Goal: Transaction & Acquisition: Purchase product/service

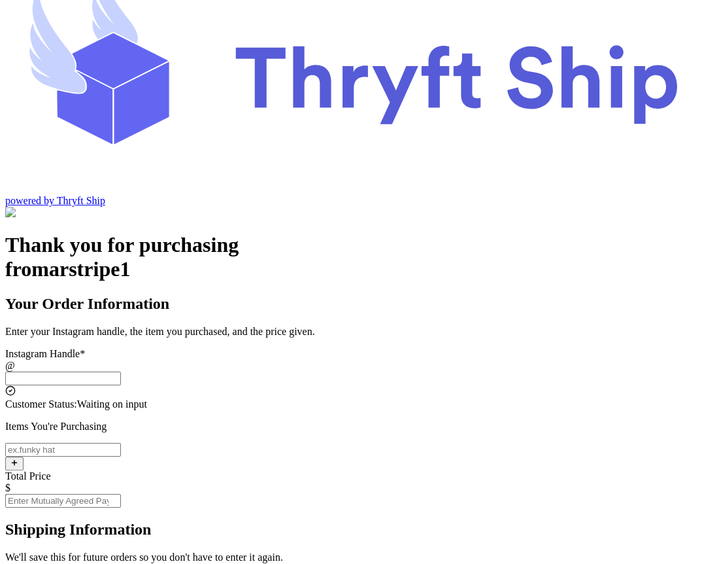
scroll to position [59, 0]
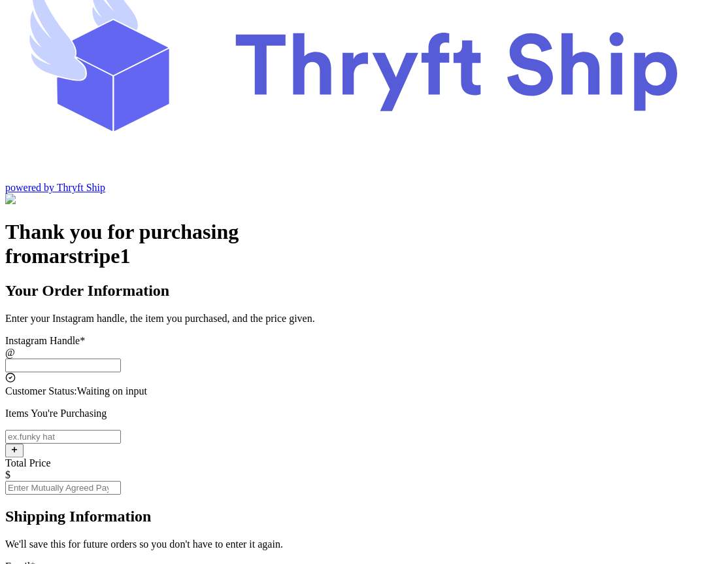
click at [121, 358] on input "Instagram Handle *" at bounding box center [63, 365] width 116 height 14
type input "stripecustomer"
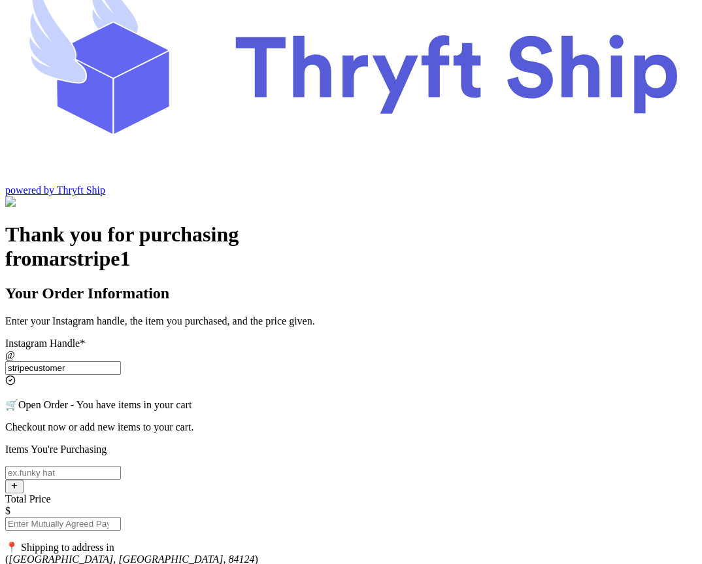
type input "[GEOGRAPHIC_DATA]"
type input "84124"
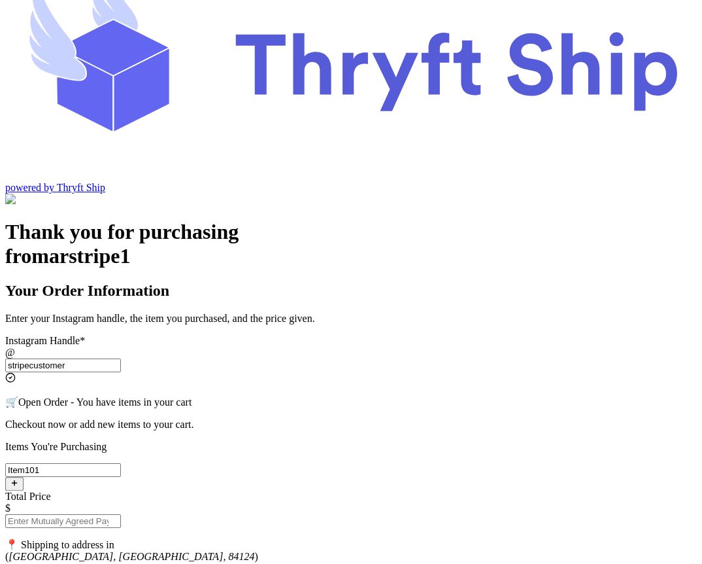
type input "Item101"
click at [121, 514] on input "Total Price" at bounding box center [63, 521] width 116 height 14
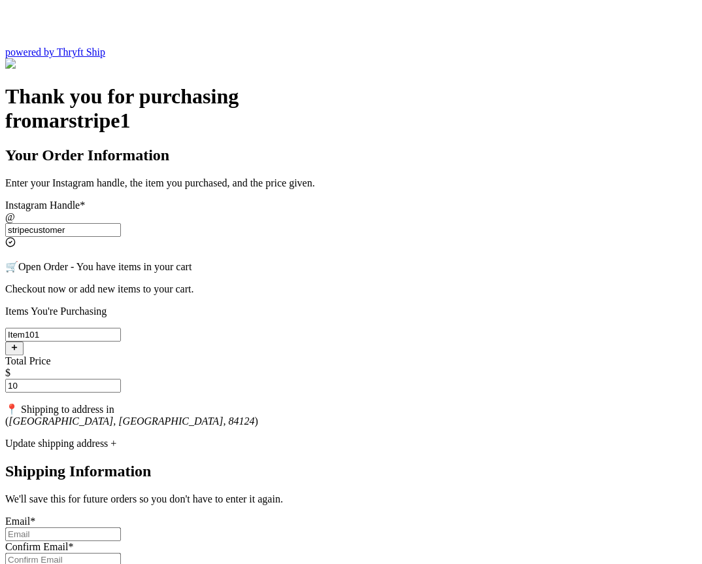
type input "10"
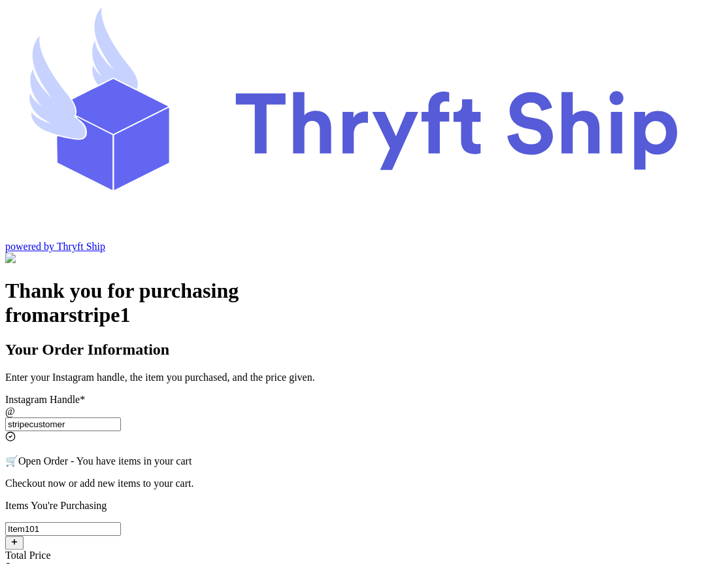
scroll to position [50, 0]
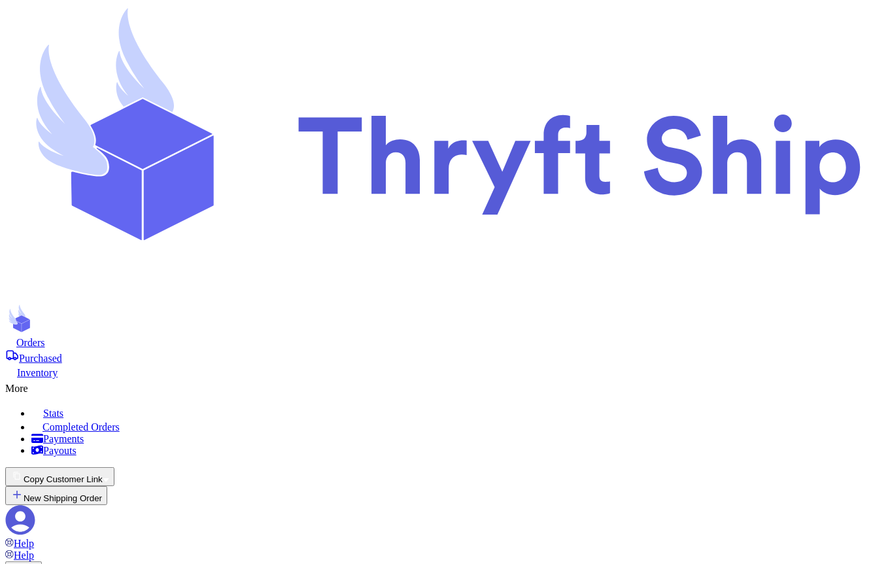
scroll to position [678, 0]
checkbox input "true"
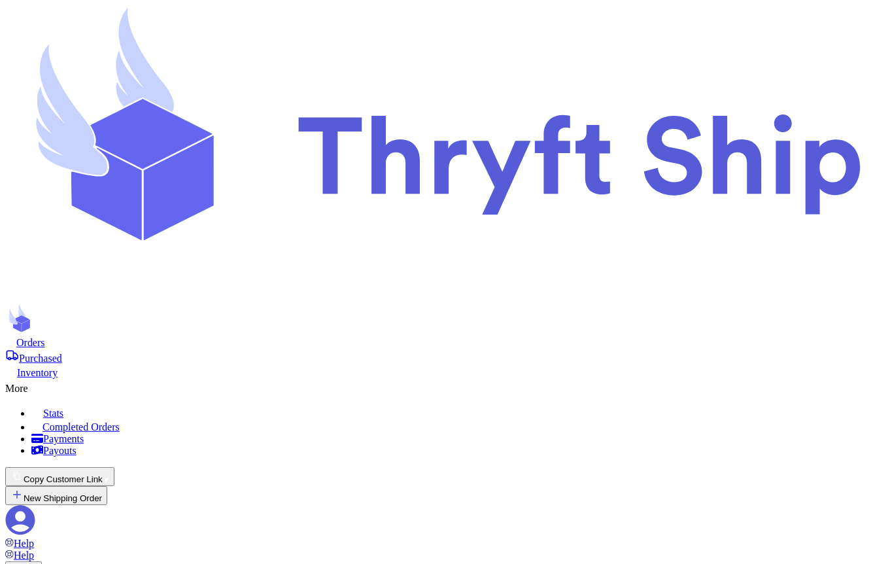
type input "10"
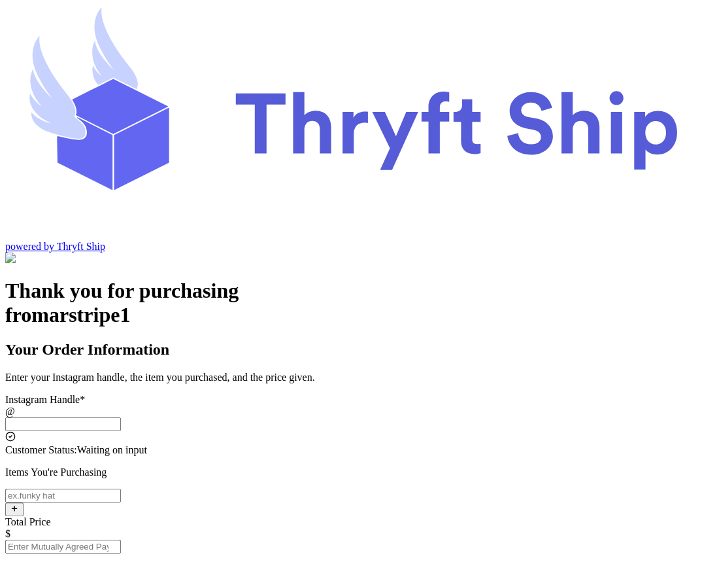
click at [121, 417] on input "Instagram Handle *" at bounding box center [63, 424] width 116 height 14
type input "stripecustomer"
type input "[GEOGRAPHIC_DATA]"
type input "84124"
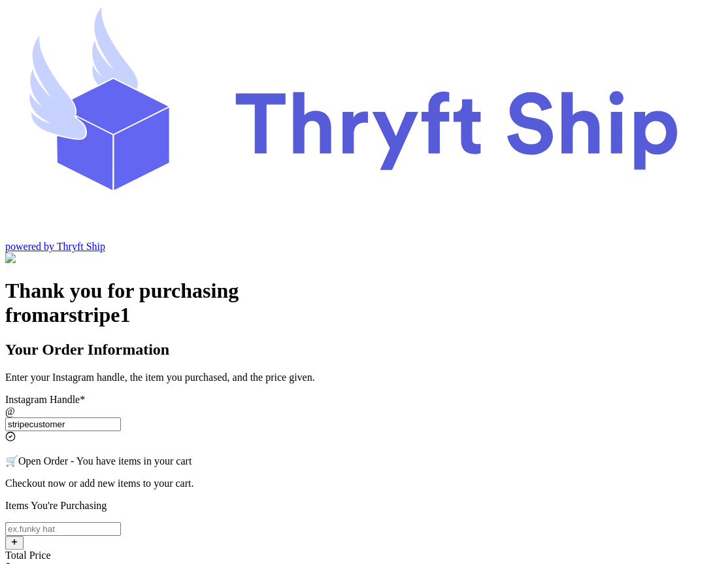
type input "stripecustomer"
click at [121, 522] on input "Instagram Handle *" at bounding box center [63, 529] width 116 height 14
type input "Item101"
type input "10"
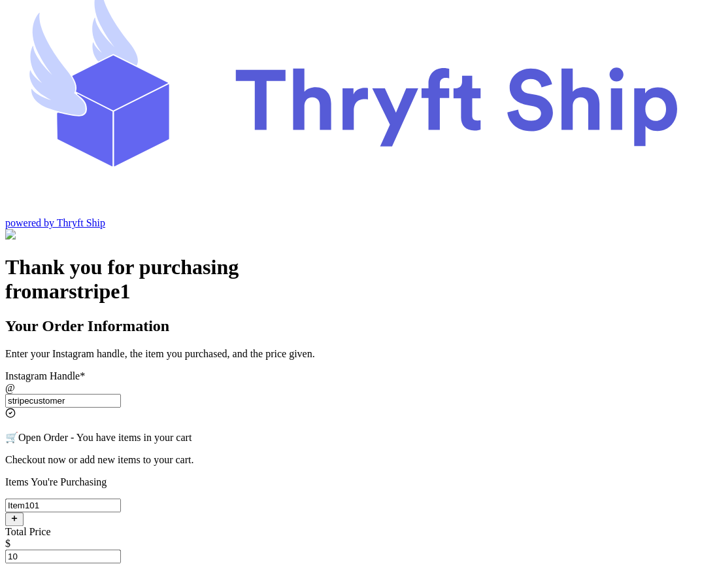
scroll to position [0, 0]
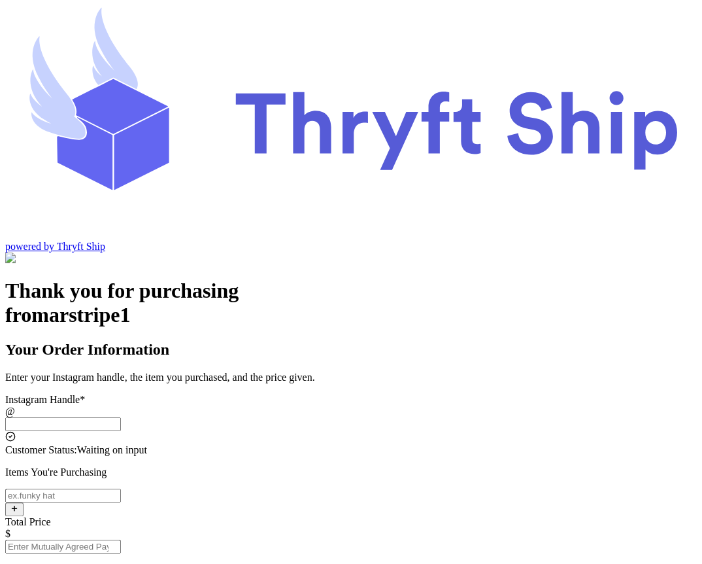
click at [121, 417] on input "Instagram Handle *" at bounding box center [63, 424] width 116 height 14
type input "stripecustomer"
type input "Lahore"
type input "84124"
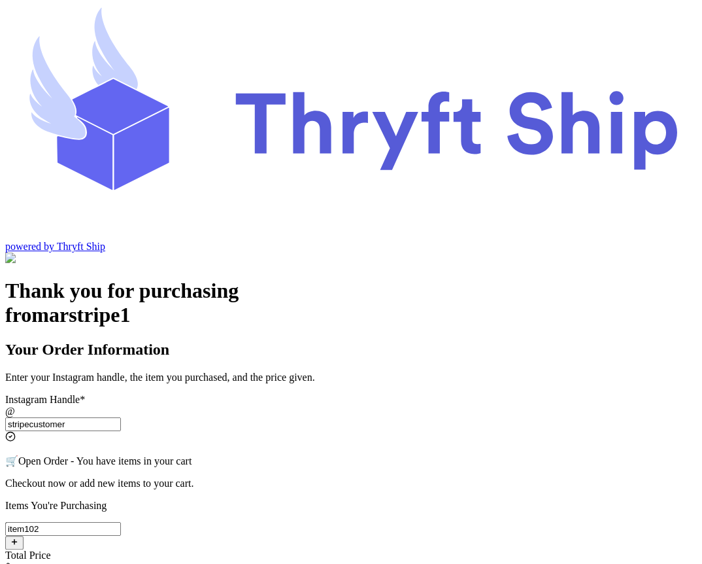
type input "item102"
type input "10"
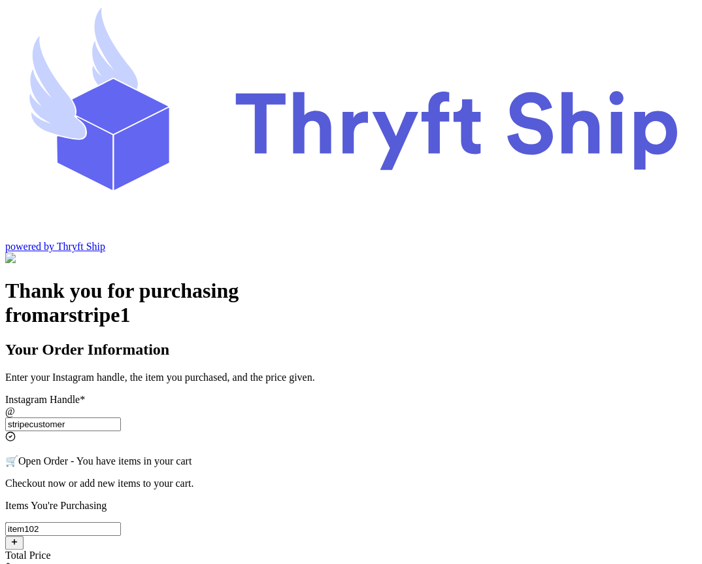
scroll to position [0, 0]
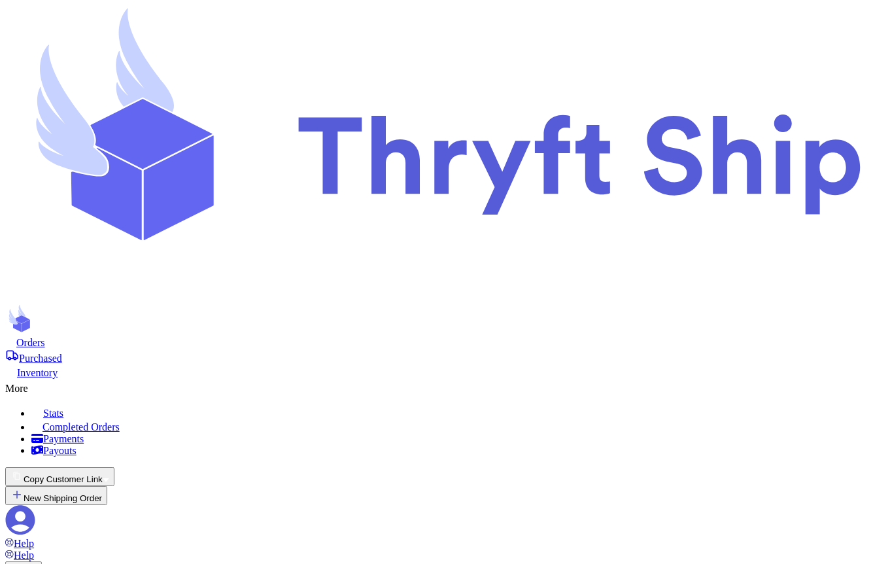
scroll to position [242, 0]
drag, startPoint x: 412, startPoint y: 304, endPoint x: 364, endPoint y: 304, distance: 47.7
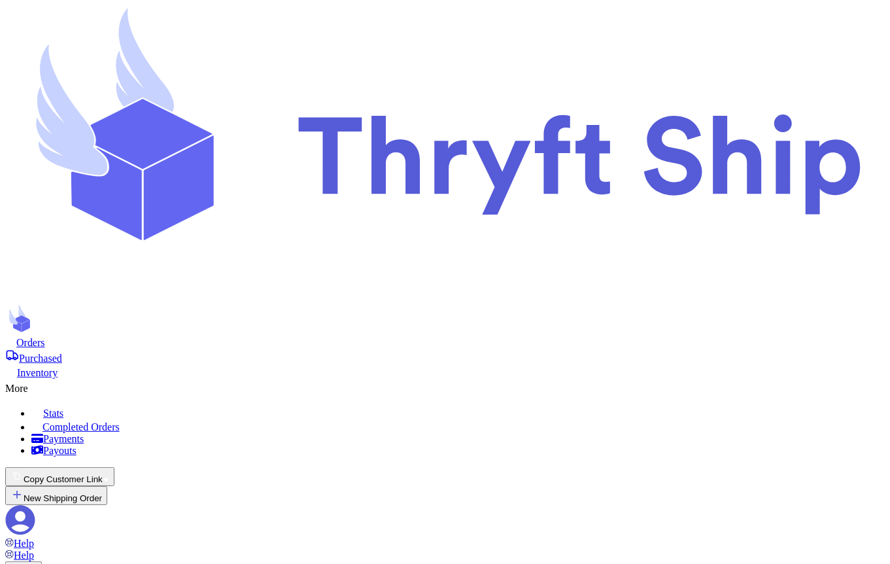
scroll to position [666, 0]
type input "10"
